Goal: Information Seeking & Learning: Learn about a topic

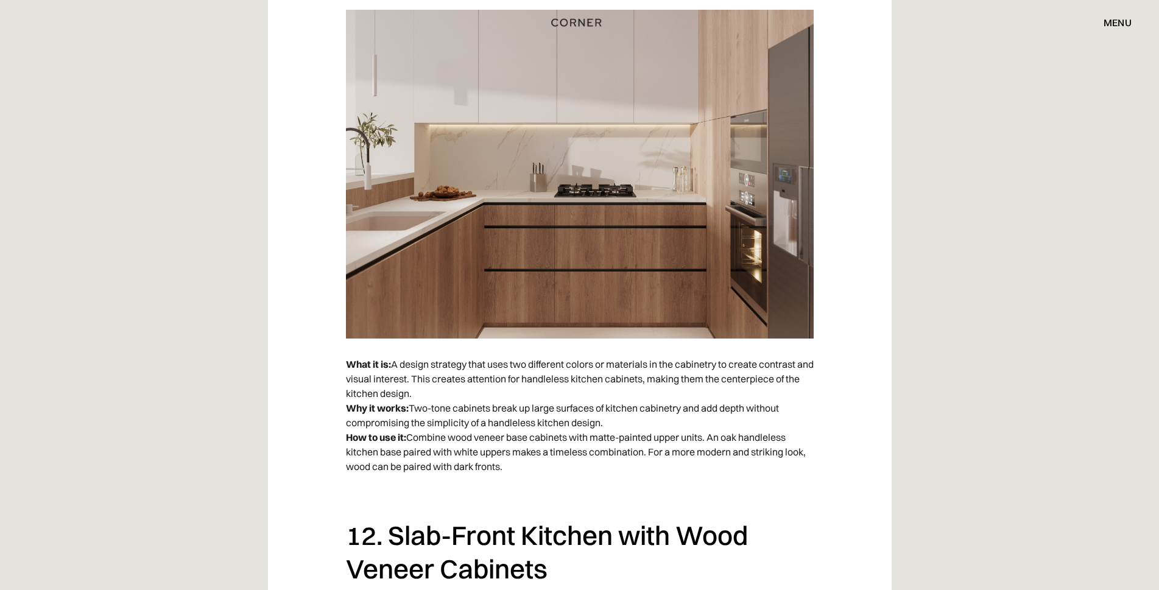
scroll to position [6454, 0]
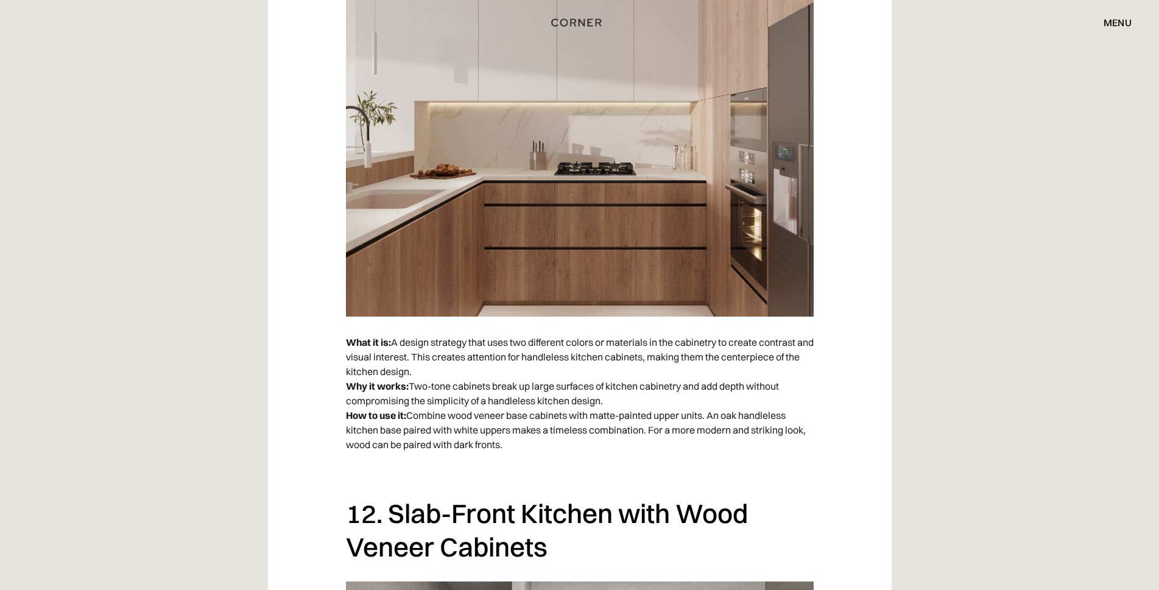
click at [597, 33] on div "Shop Kitchens Shop Kitchens How it works How it works Projects Projects Inspira…" at bounding box center [579, 22] width 1159 height 45
click at [577, 19] on img "home" at bounding box center [576, 20] width 50 height 16
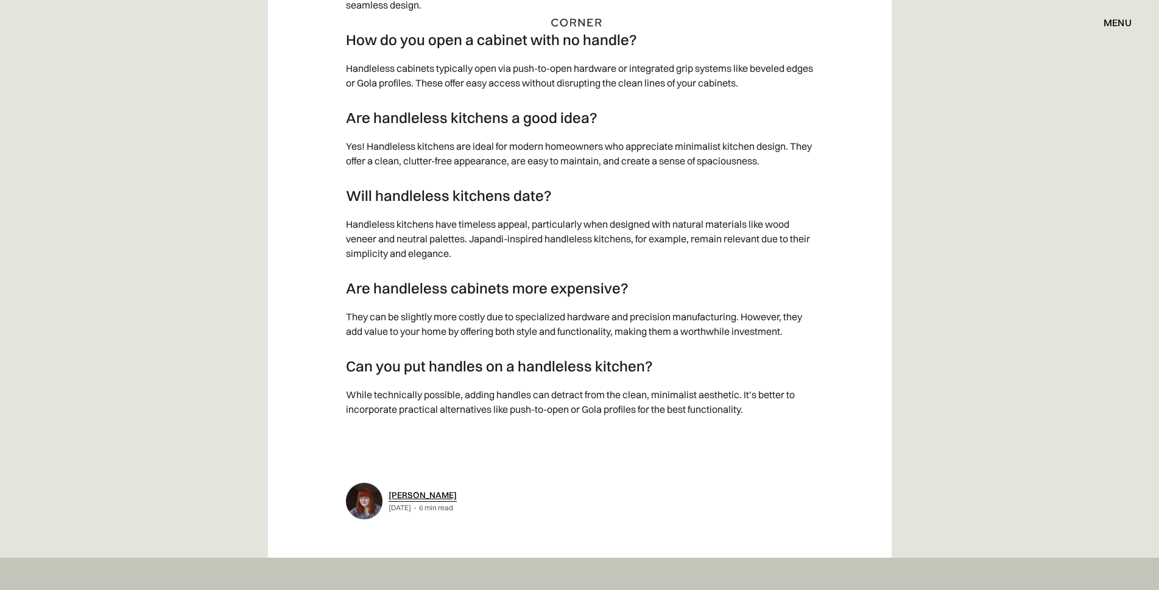
scroll to position [12214, 0]
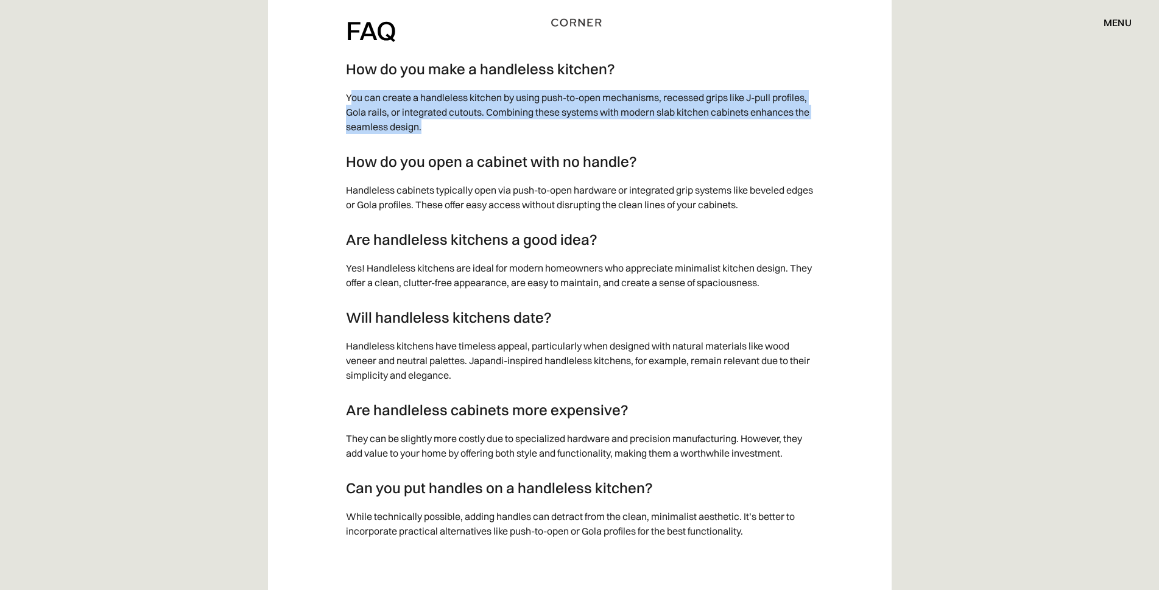
drag, startPoint x: 348, startPoint y: 102, endPoint x: 648, endPoint y: 131, distance: 301.6
click at [648, 131] on p "You can create a handleless kitchen by using push-to-open mechanisms, recessed …" at bounding box center [580, 112] width 468 height 56
copy p "ou can create a handleless kitchen by using push-to-open mechanisms, recessed g…"
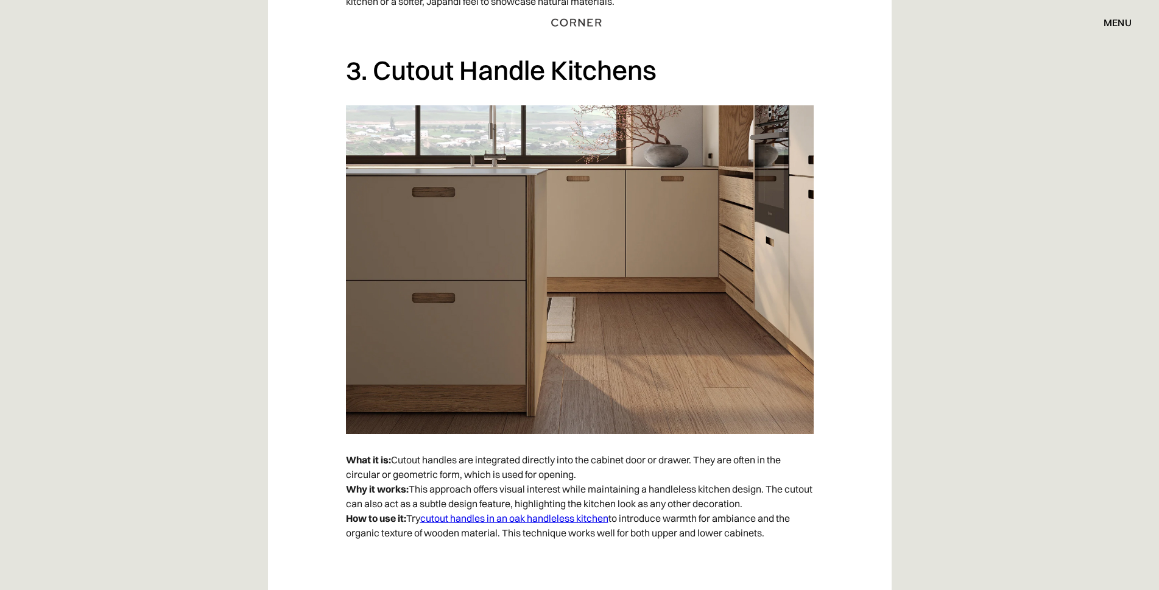
scroll to position [2045, 0]
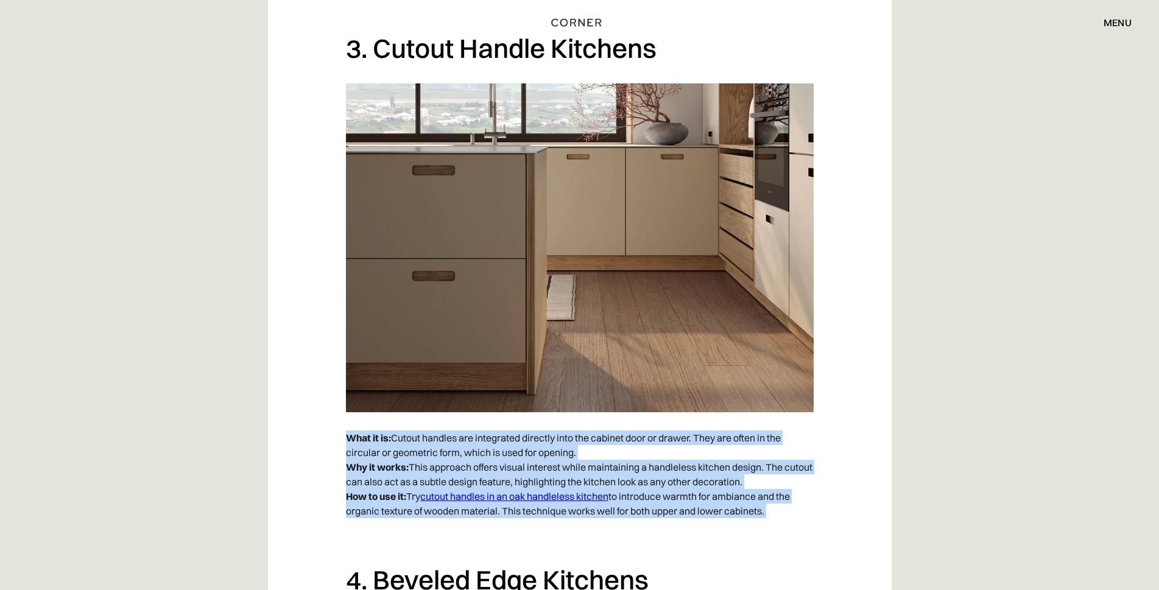
drag, startPoint x: 346, startPoint y: 438, endPoint x: 623, endPoint y: 488, distance: 282.2
click at [808, 523] on p "What it is: Cutout handles are integrated directly into the cabinet door or dra…" at bounding box center [580, 474] width 468 height 100
copy p "What it is: Cutout handles are integrated directly into the cabinet door or dra…"
click at [484, 276] on img at bounding box center [580, 247] width 468 height 329
click at [605, 343] on img at bounding box center [580, 247] width 468 height 329
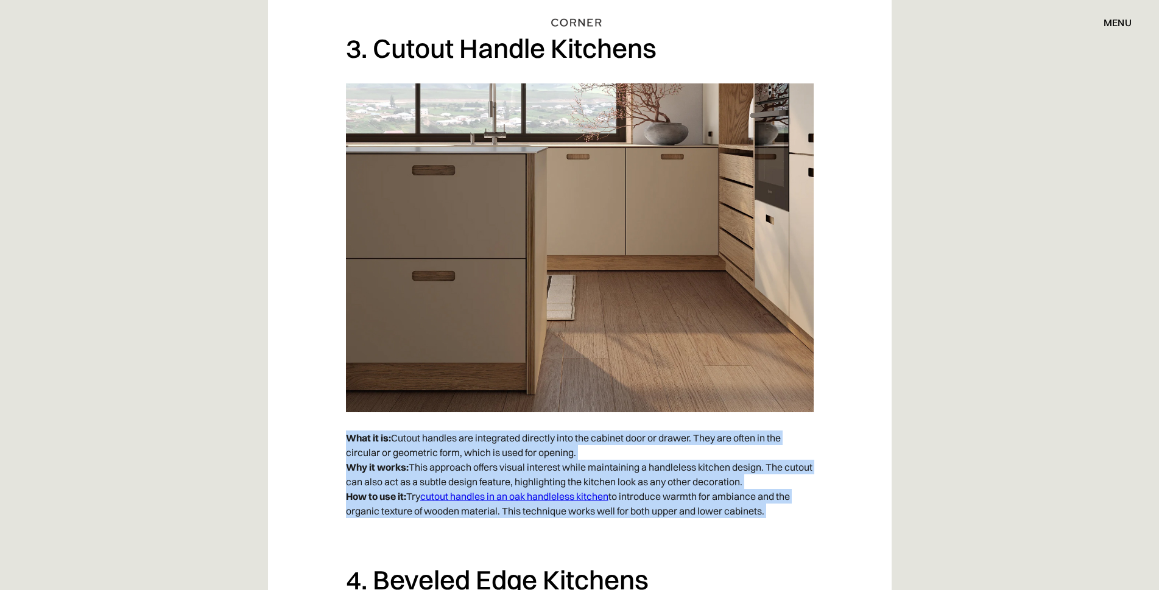
click at [640, 234] on img at bounding box center [580, 247] width 468 height 329
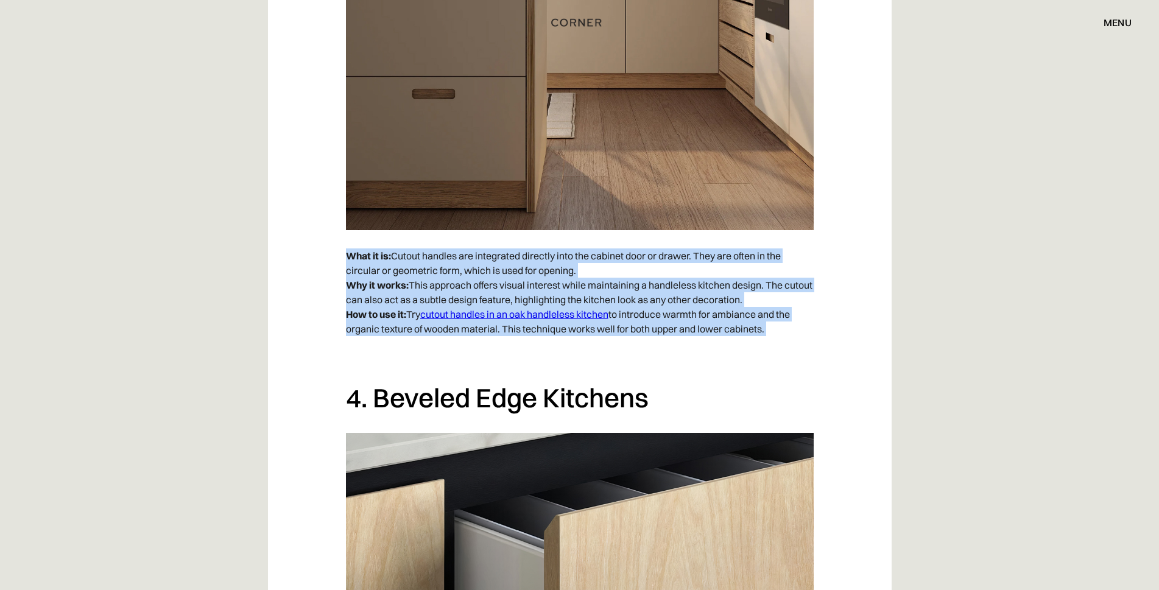
scroll to position [2228, 0]
click at [578, 335] on p "What it is: Cutout handles are integrated directly into the cabinet door or dra…" at bounding box center [580, 292] width 468 height 100
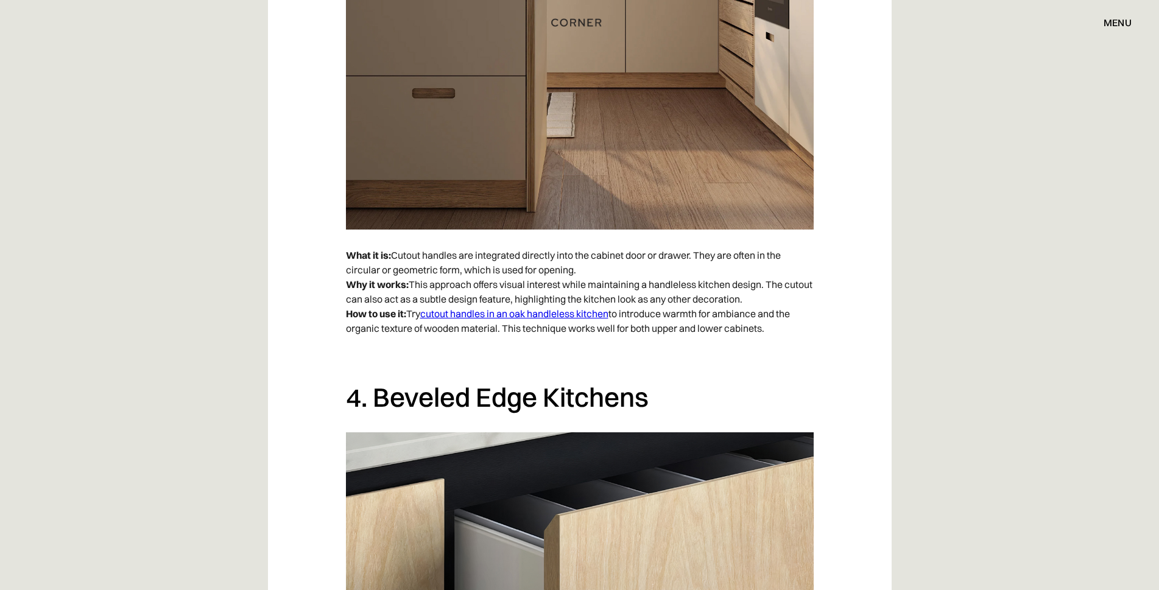
click at [537, 313] on link "cutout handles in an oak handleless kitchen" at bounding box center [514, 313] width 188 height 12
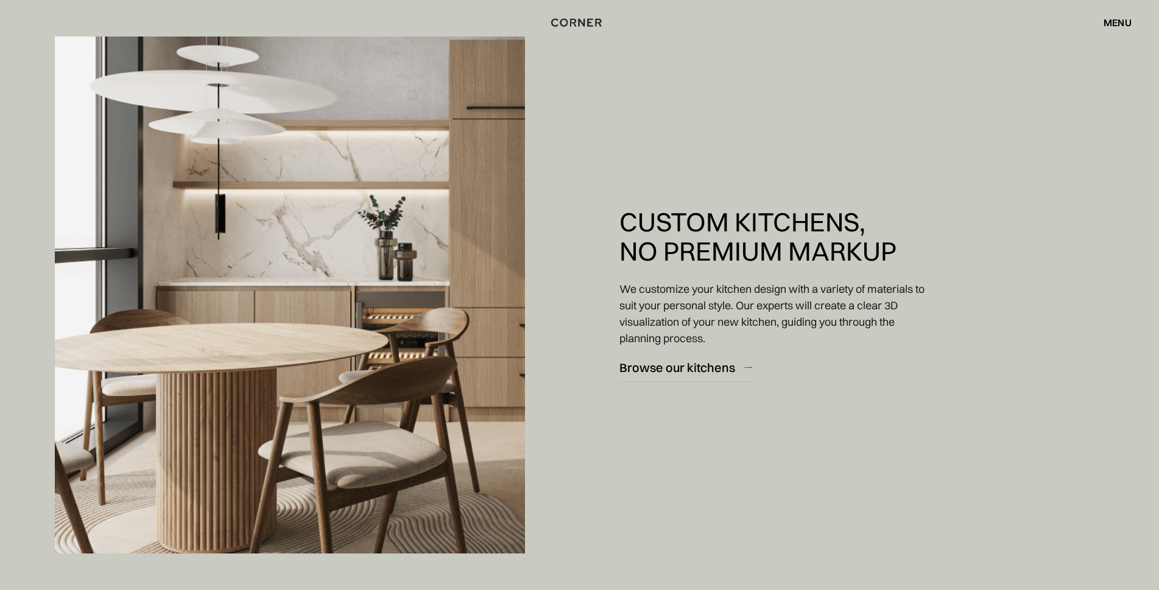
scroll to position [1035, 0]
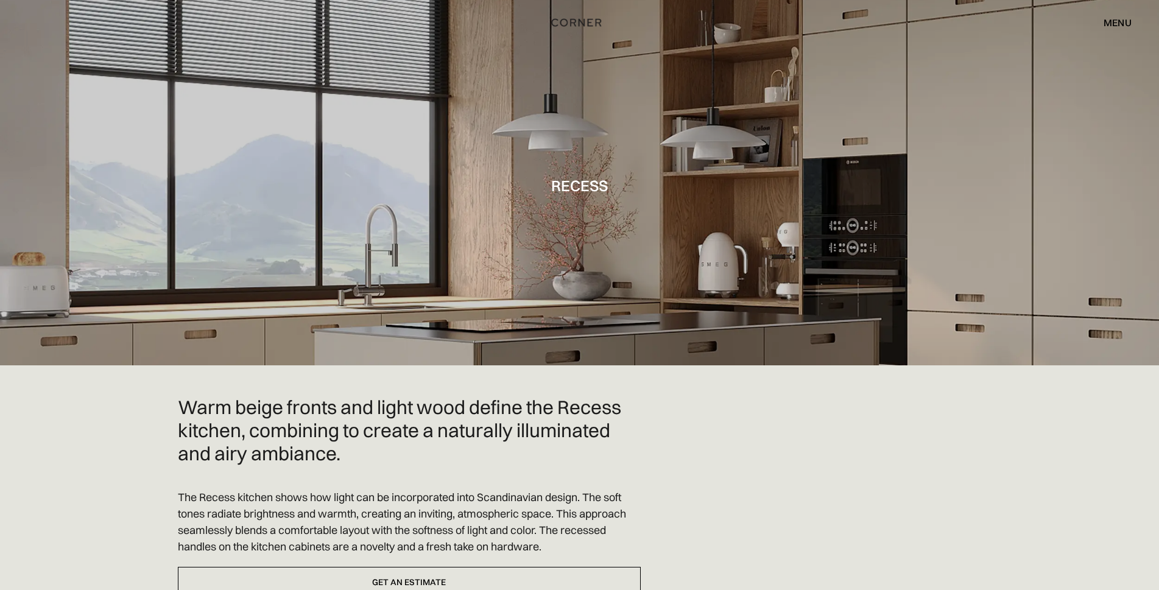
click at [963, 325] on div at bounding box center [579, 182] width 1159 height 365
